Goal: Check status: Check status

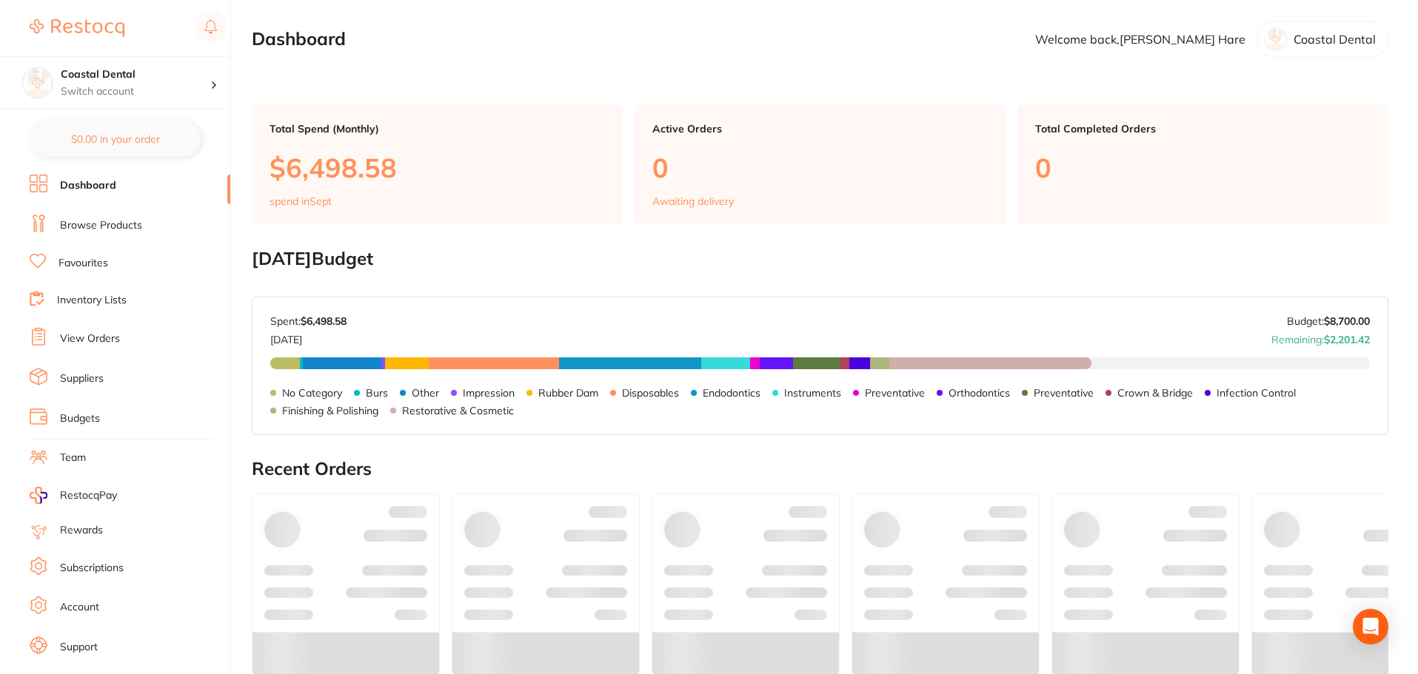
click at [129, 228] on link "Browse Products" at bounding box center [101, 225] width 82 height 15
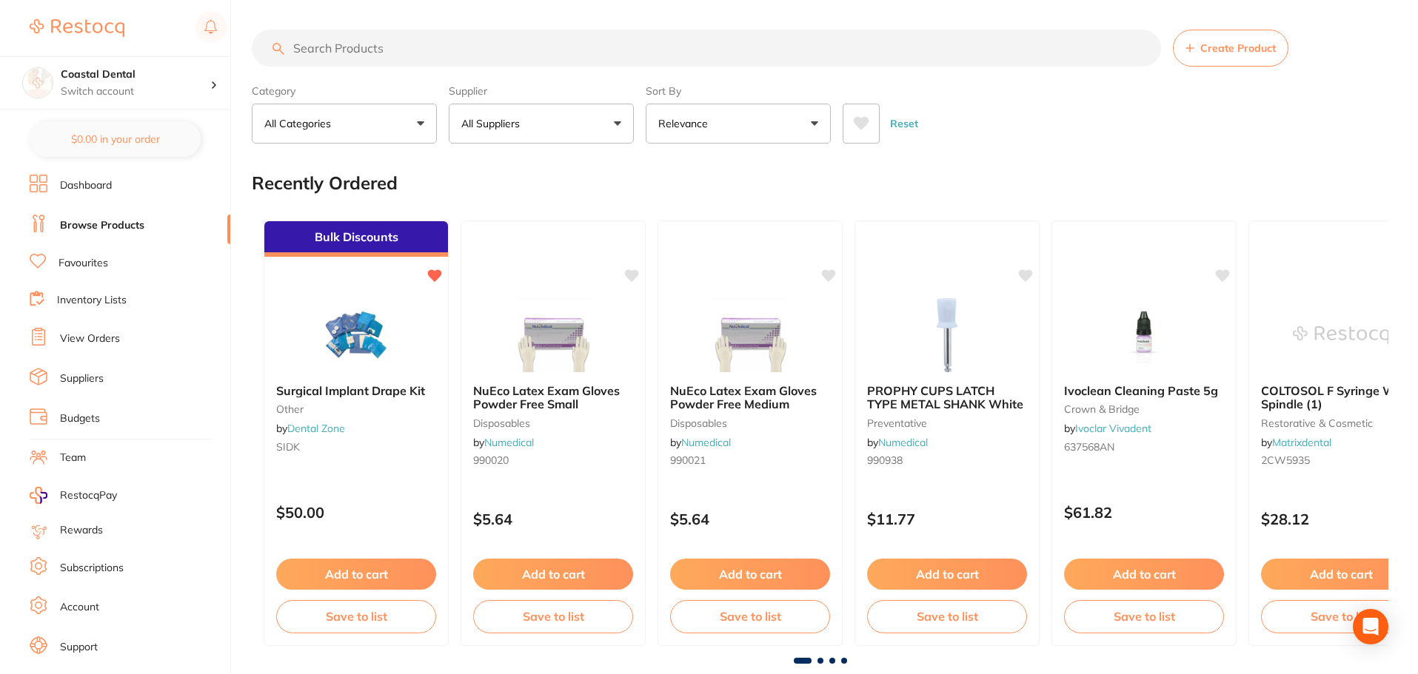
click at [89, 343] on link "View Orders" at bounding box center [90, 339] width 60 height 15
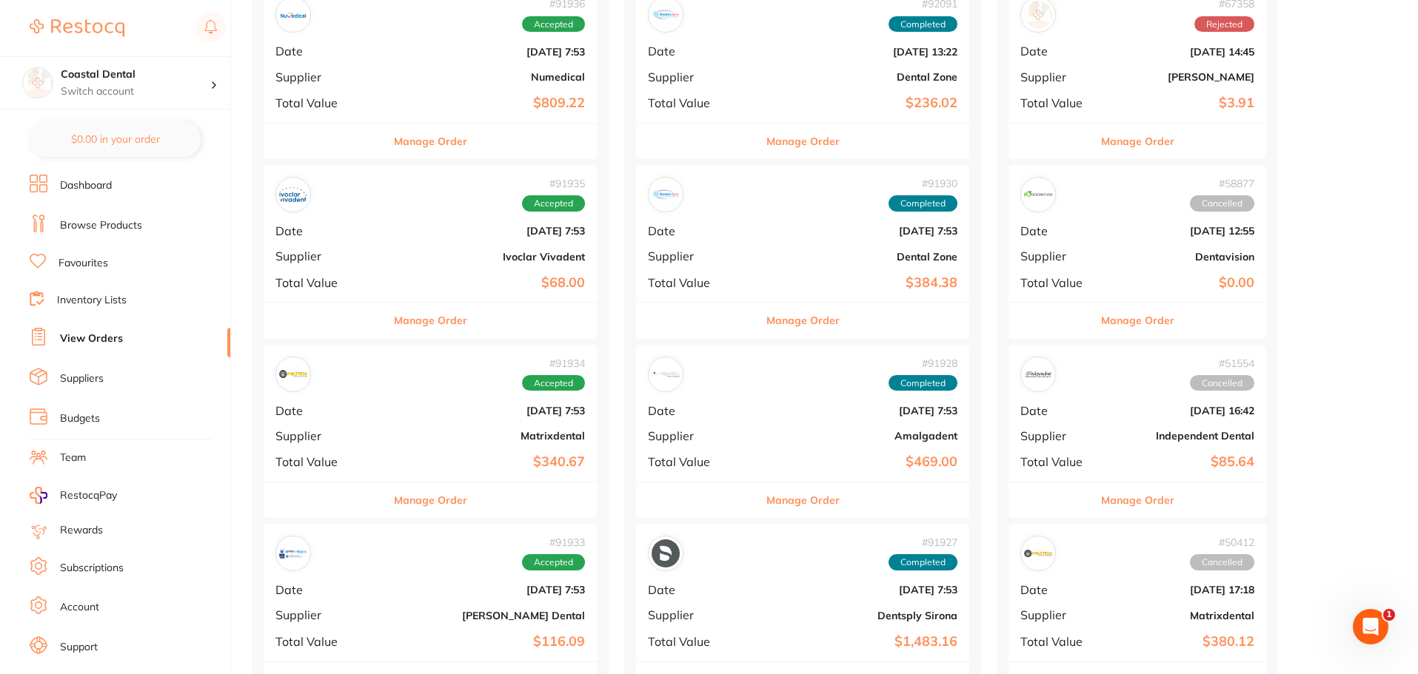
scroll to position [222, 0]
click at [470, 424] on div "# 91934 Accepted Date [DATE] 7:53 Supplier Matrixdental Total Value $340.67" at bounding box center [430, 412] width 333 height 137
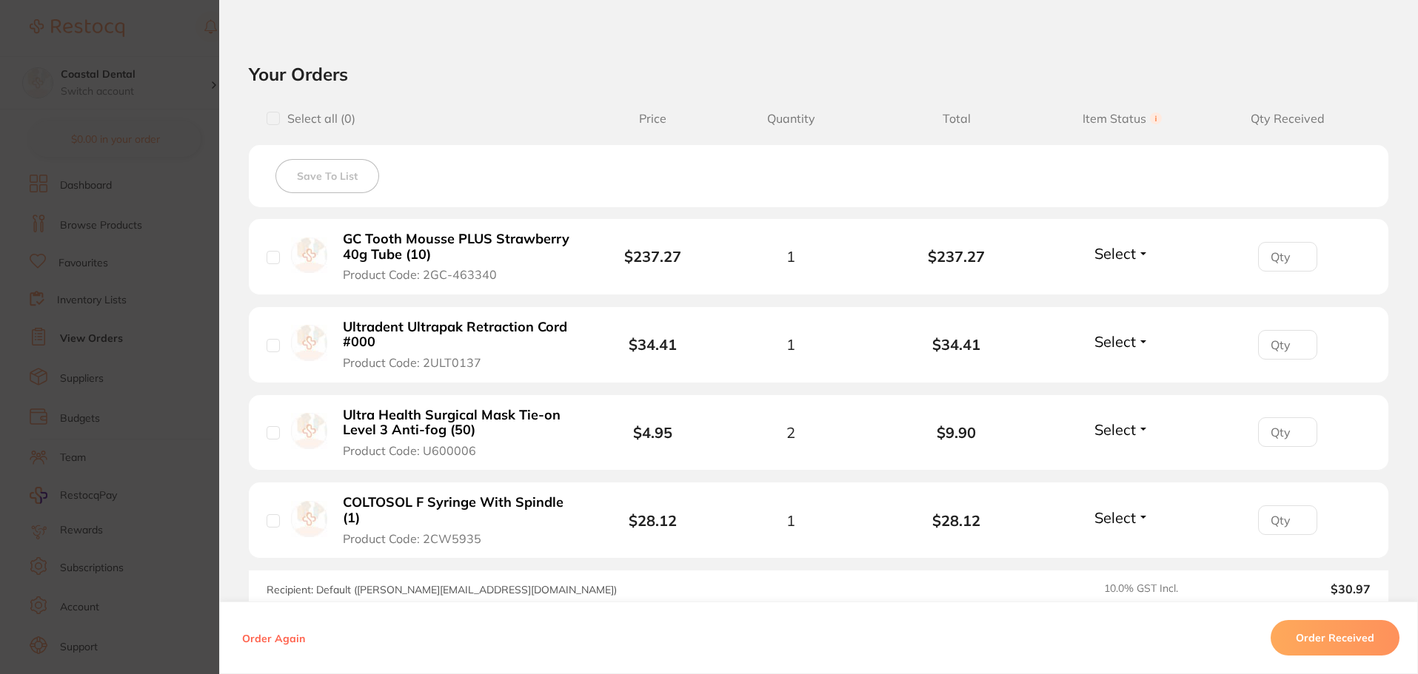
scroll to position [518, 0]
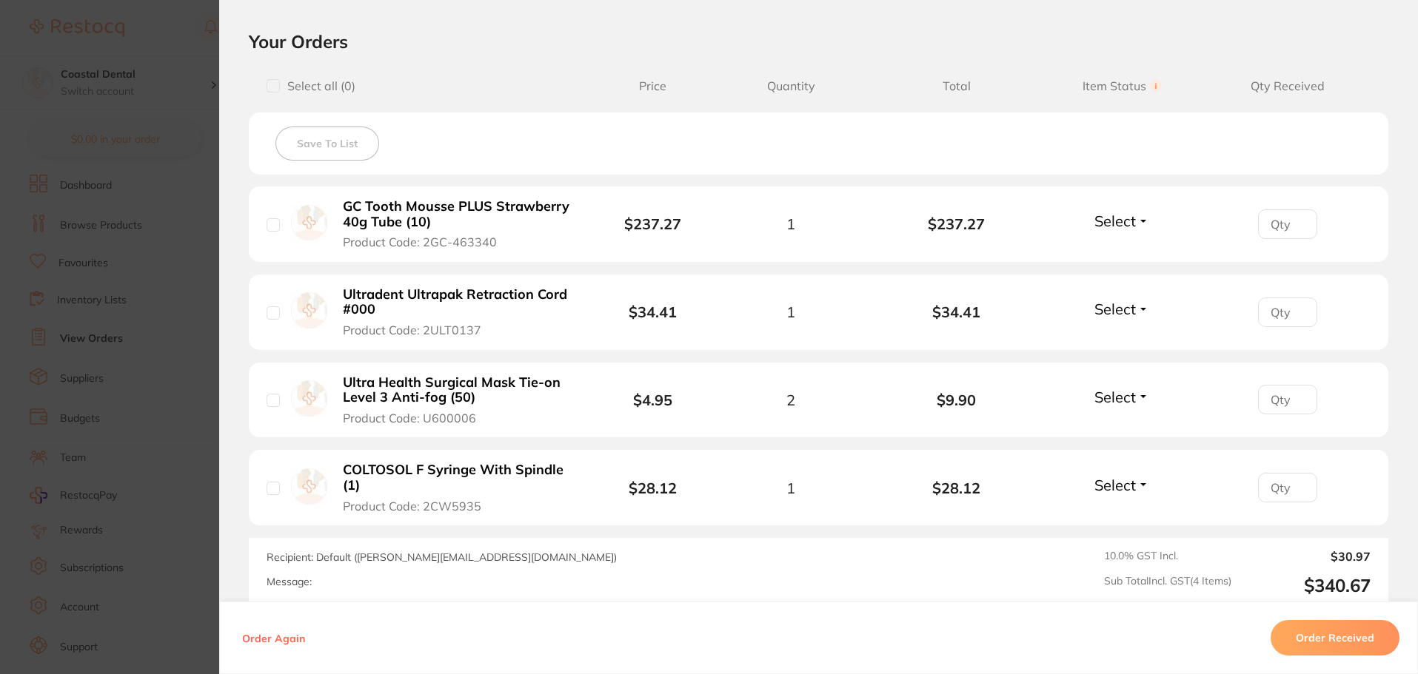
click at [182, 118] on section "Order ID: Restocq- 91934 Order Information Accepted Order Order Date [DATE] 7:5…" at bounding box center [709, 337] width 1418 height 674
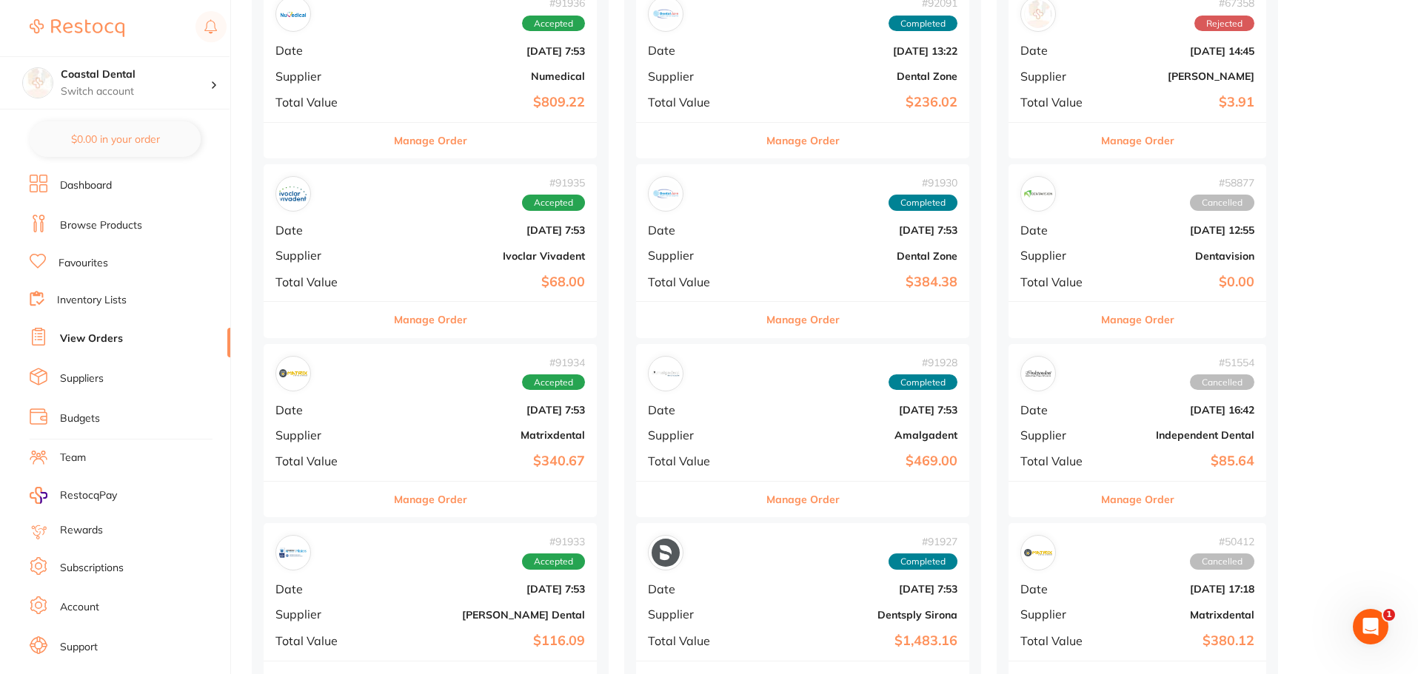
click at [413, 413] on b "[DATE] 7:53" at bounding box center [485, 410] width 198 height 12
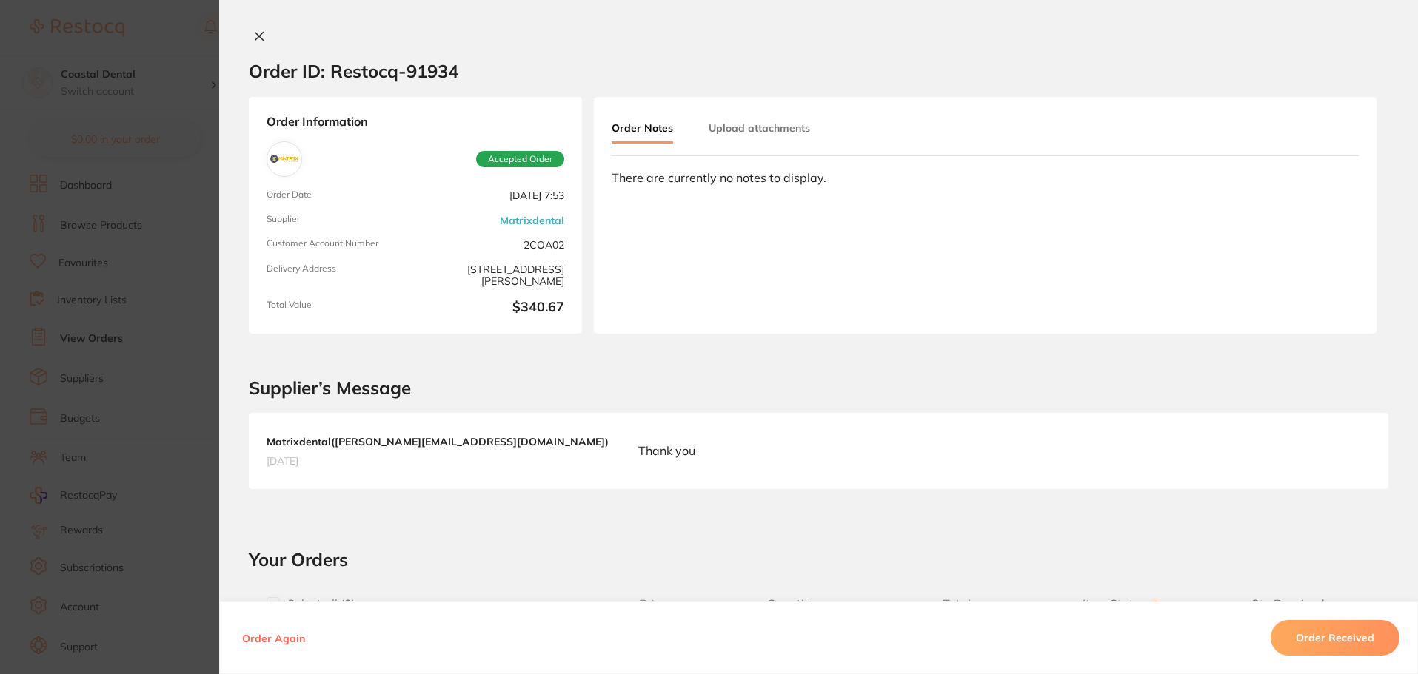
click at [204, 195] on section "Order ID: Restocq- 91934 Order Information Accepted Order Order Date [DATE] 7:5…" at bounding box center [709, 337] width 1418 height 674
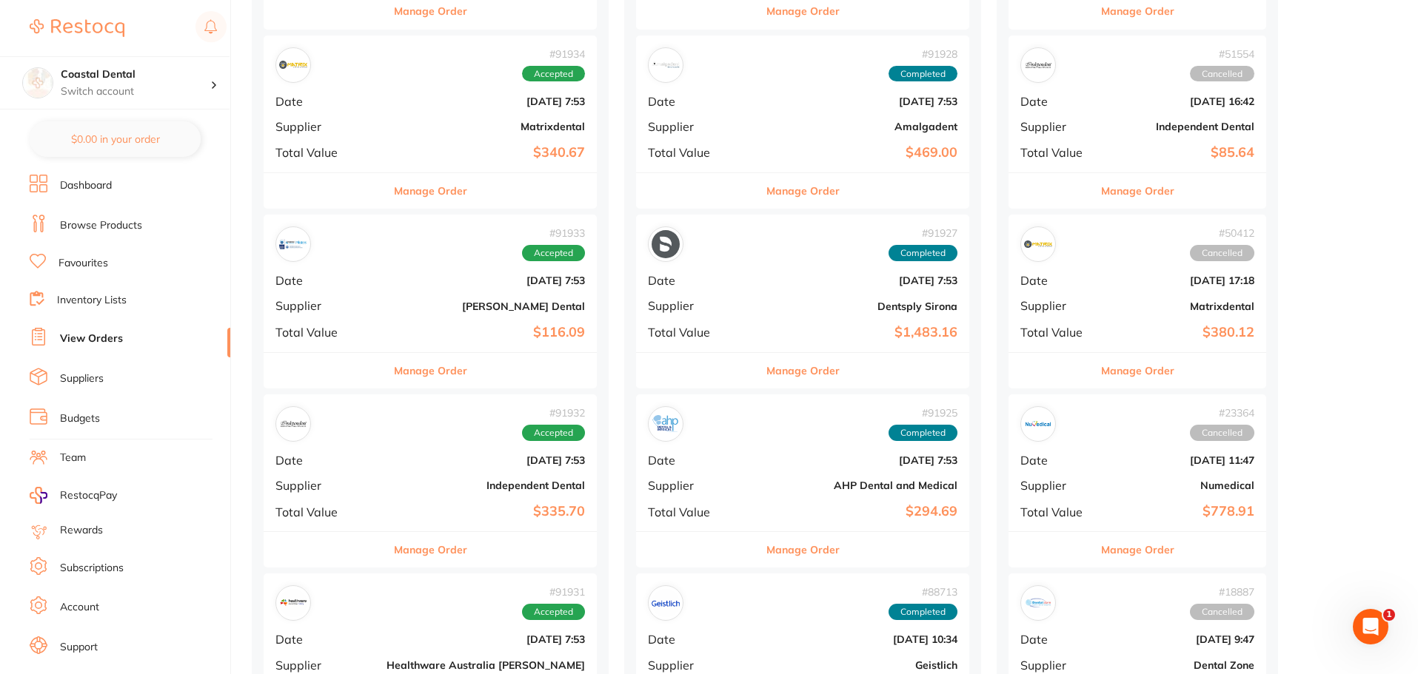
scroll to position [666, 0]
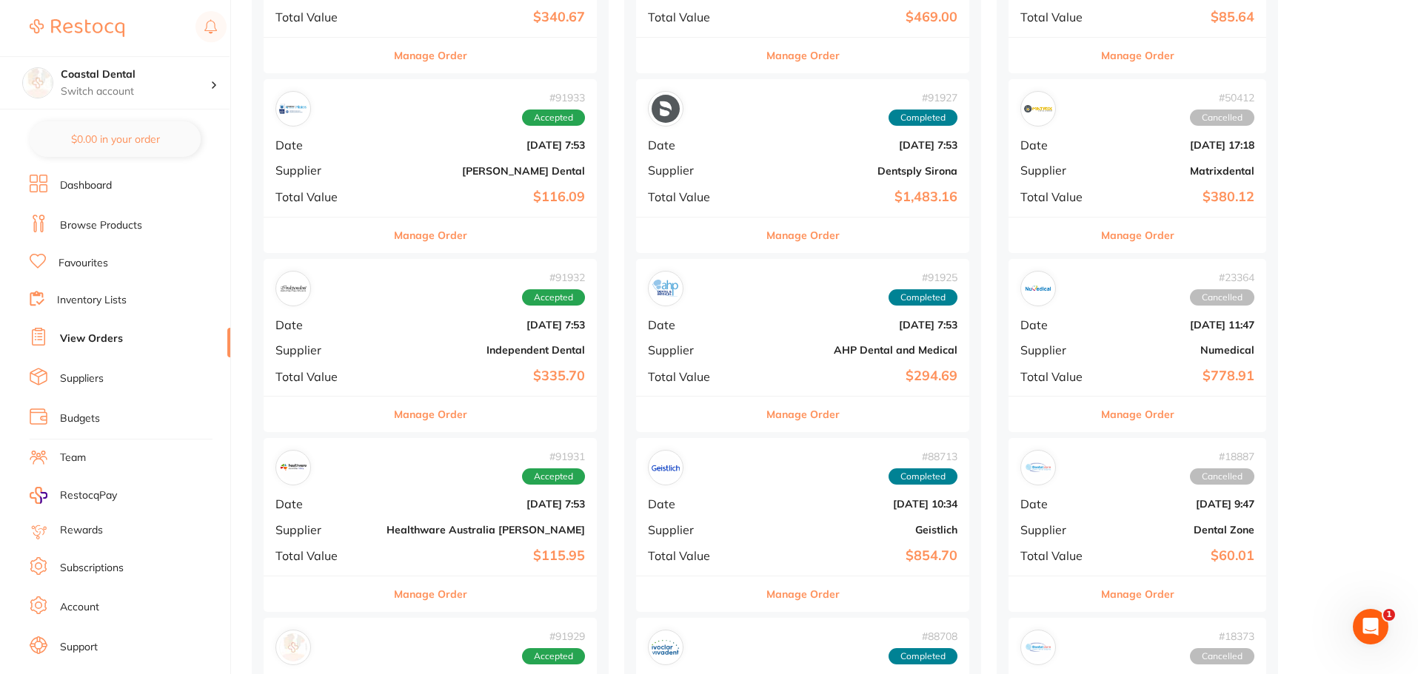
click at [427, 344] on div "# 91932 Accepted Date [DATE] 7:53 Supplier Independent Dental Total Value $335.…" at bounding box center [430, 327] width 333 height 137
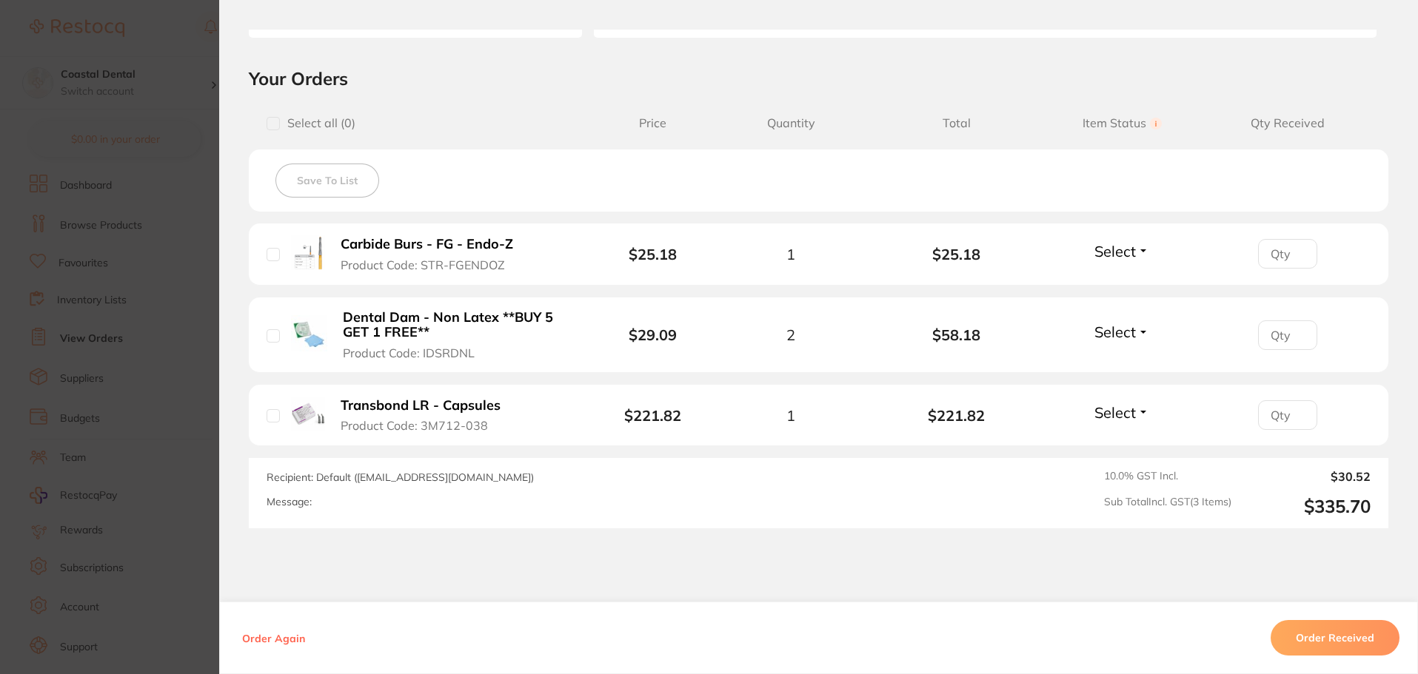
click at [194, 434] on section "Order ID: Restocq- 91932 Order Information Accepted Order Order Date [DATE] 7:5…" at bounding box center [709, 337] width 1418 height 674
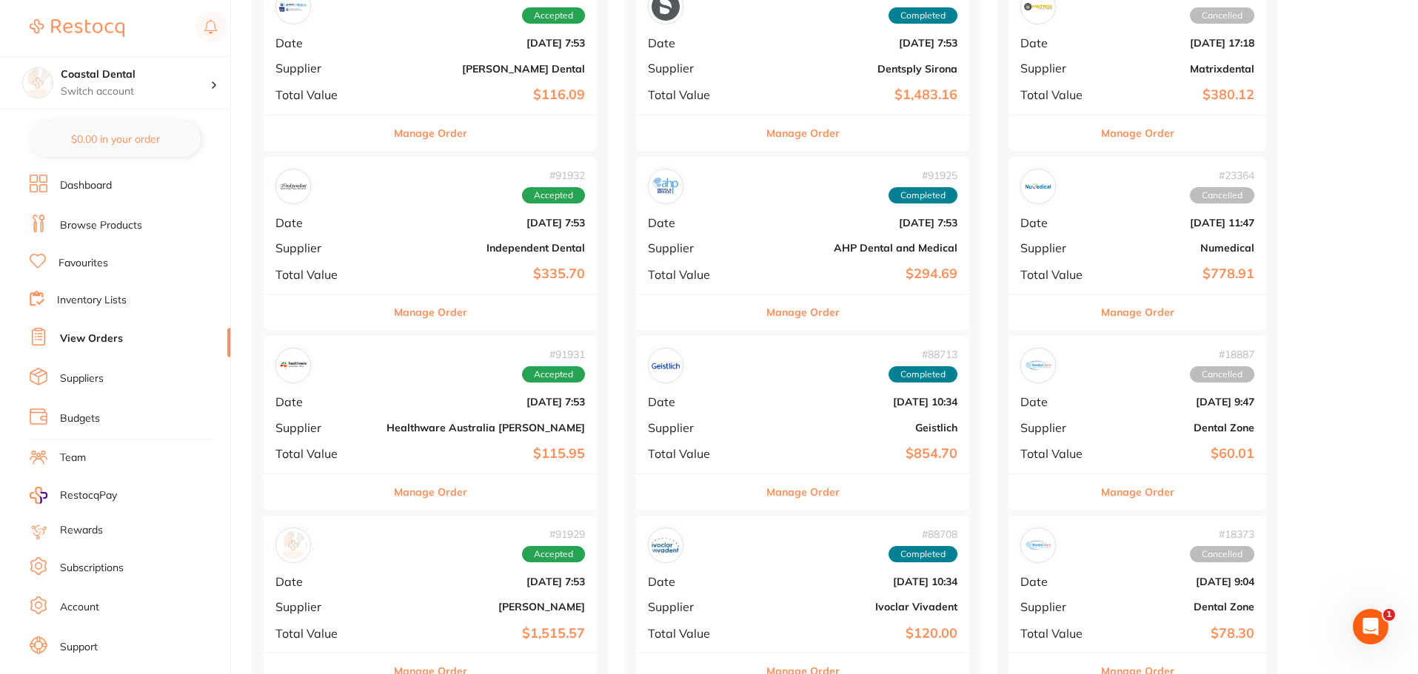
scroll to position [814, 0]
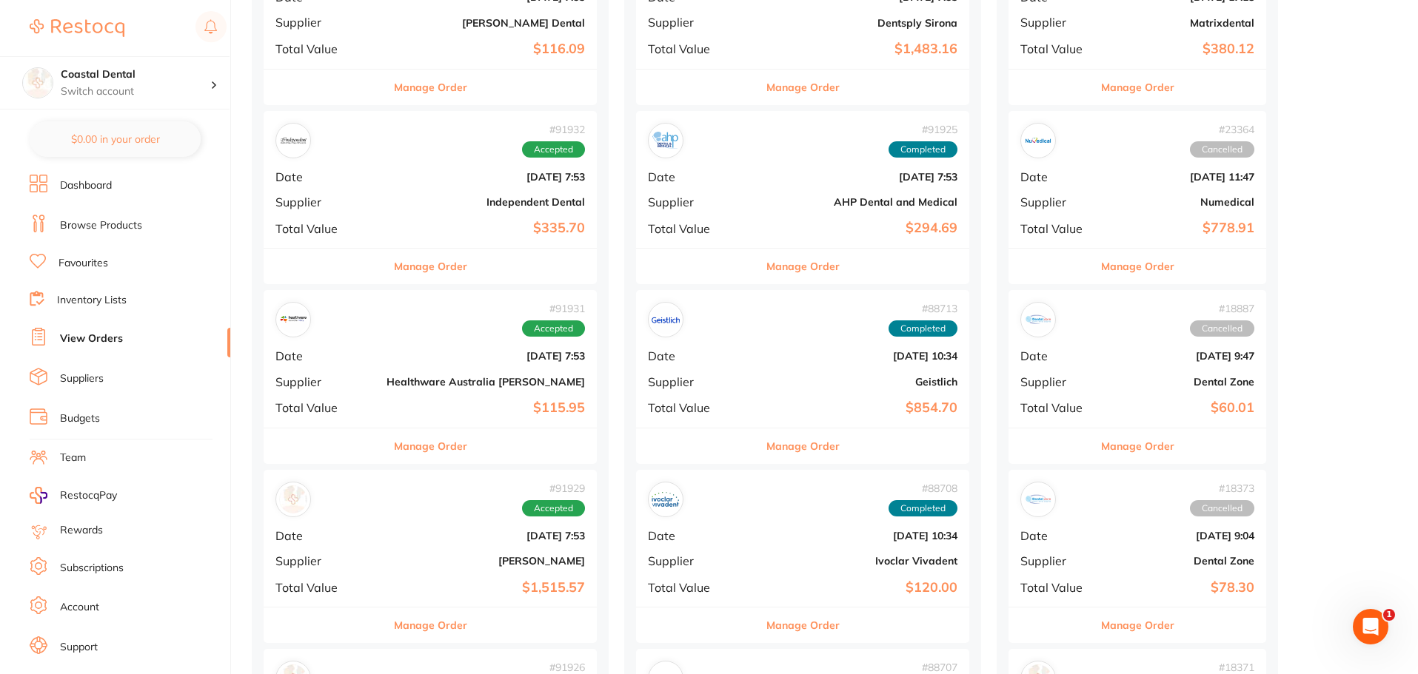
click at [452, 378] on b "Healthware Australia [PERSON_NAME]" at bounding box center [485, 382] width 198 height 12
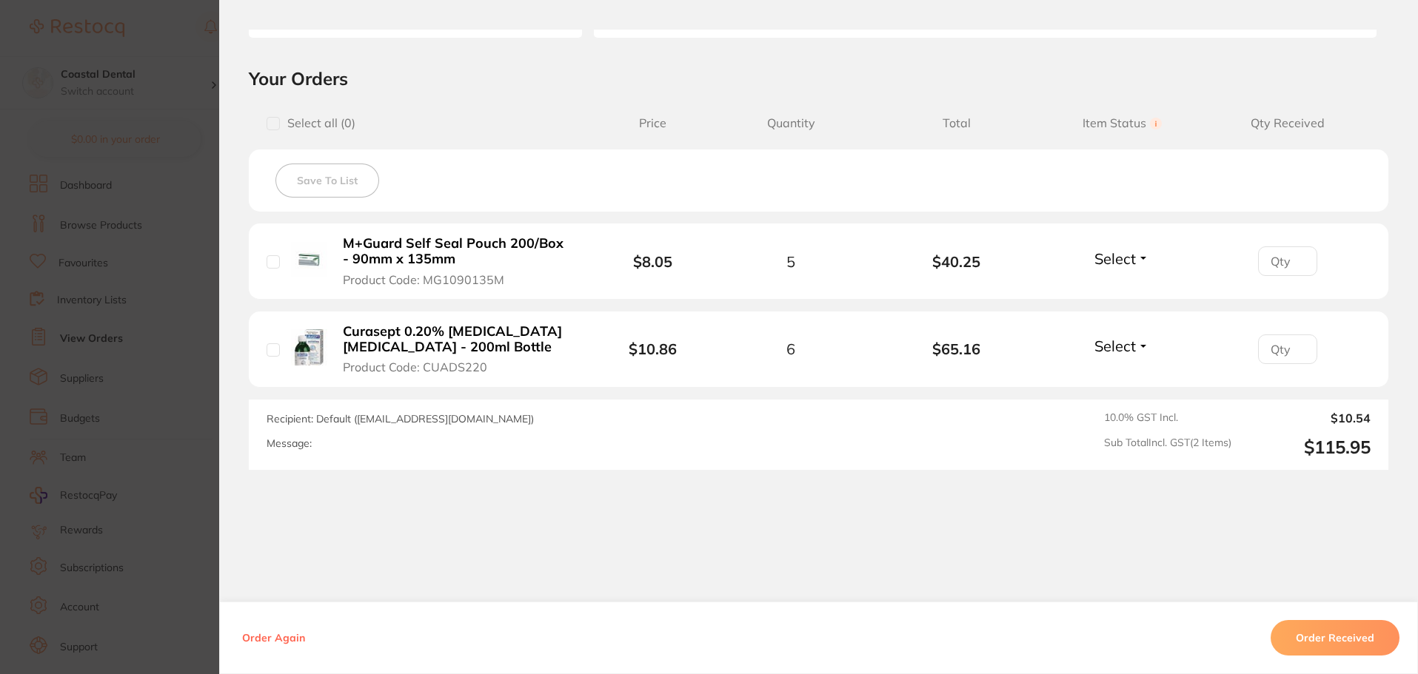
click at [190, 399] on section "Order ID: Restocq- 91931 Order Information Accepted Order Order Date [DATE] 7:5…" at bounding box center [709, 337] width 1418 height 674
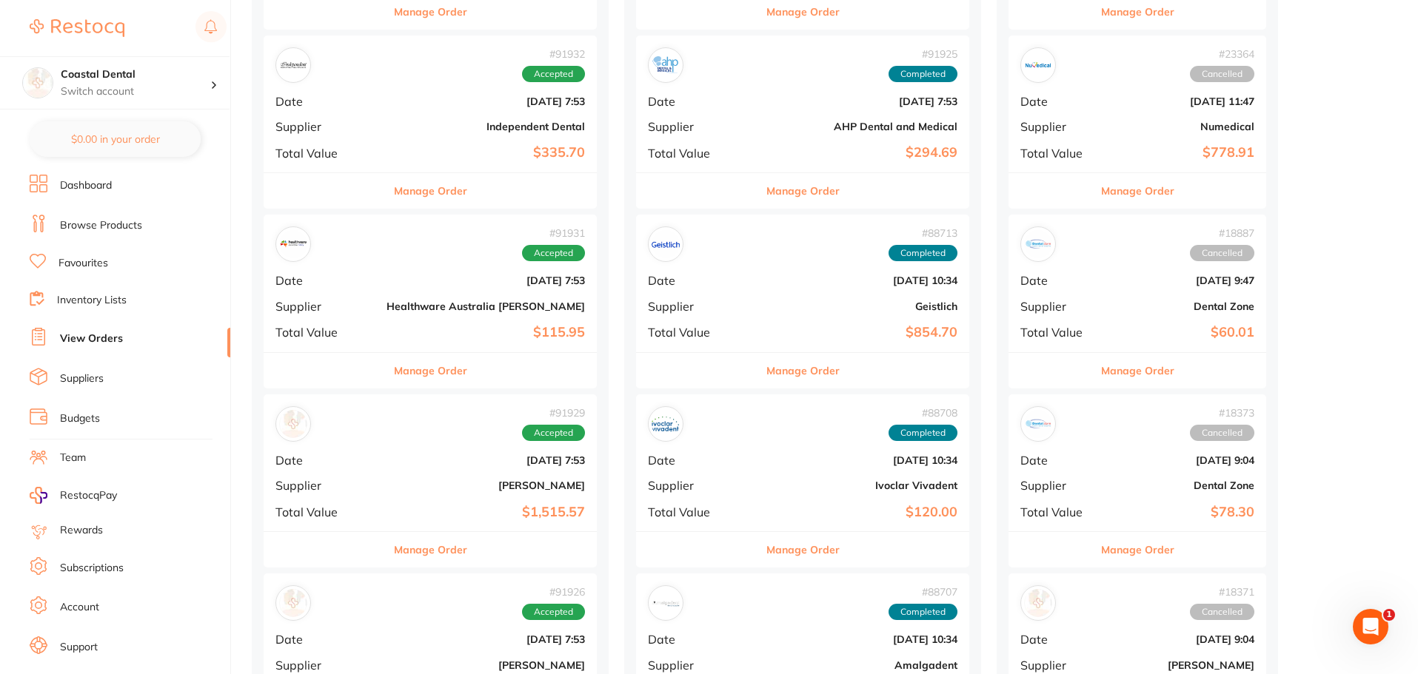
scroll to position [962, 0]
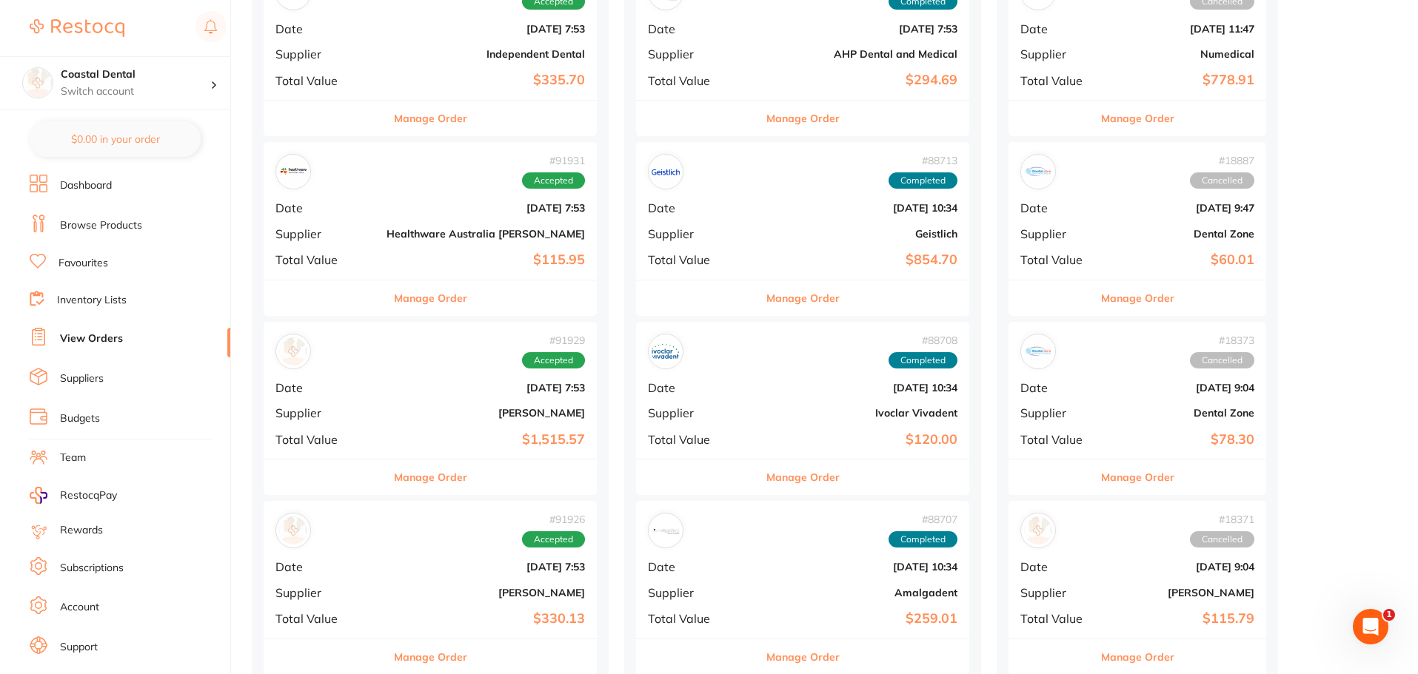
click at [418, 391] on b "[DATE] 7:53" at bounding box center [485, 388] width 198 height 12
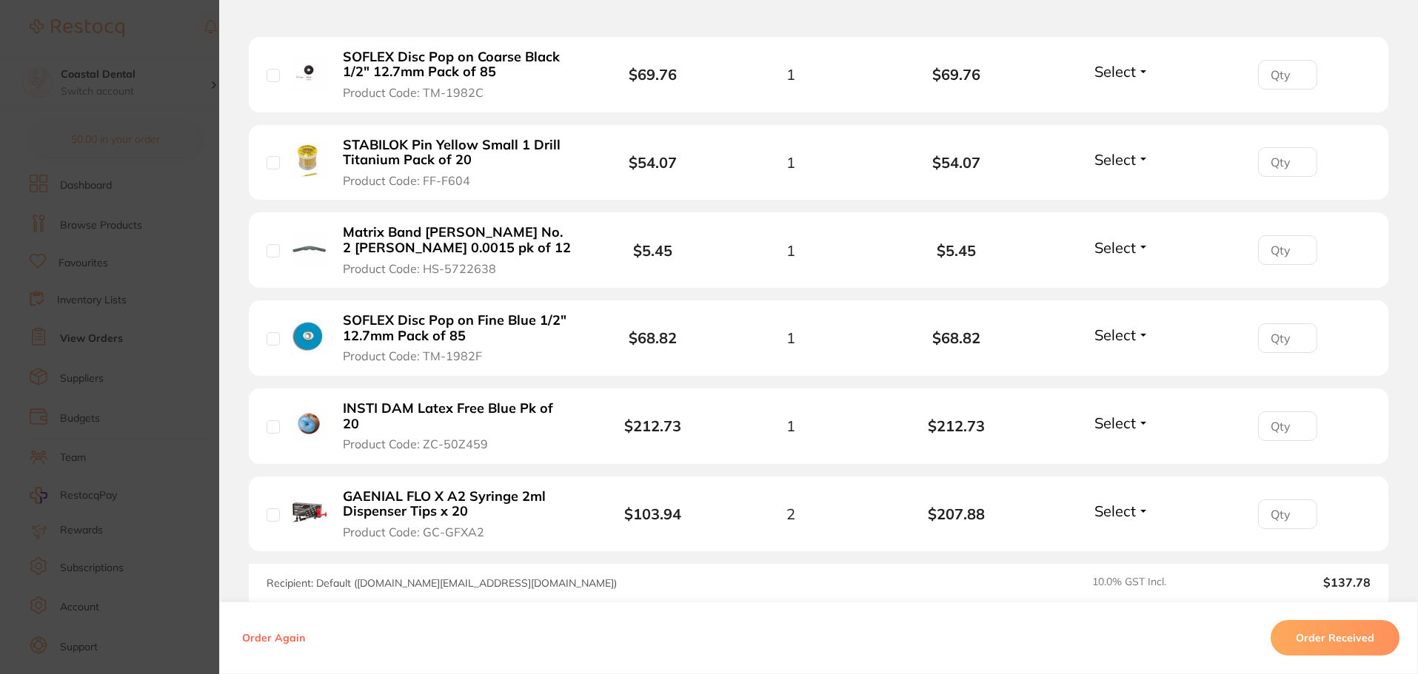
scroll to position [1037, 0]
